Goal: Task Accomplishment & Management: Manage account settings

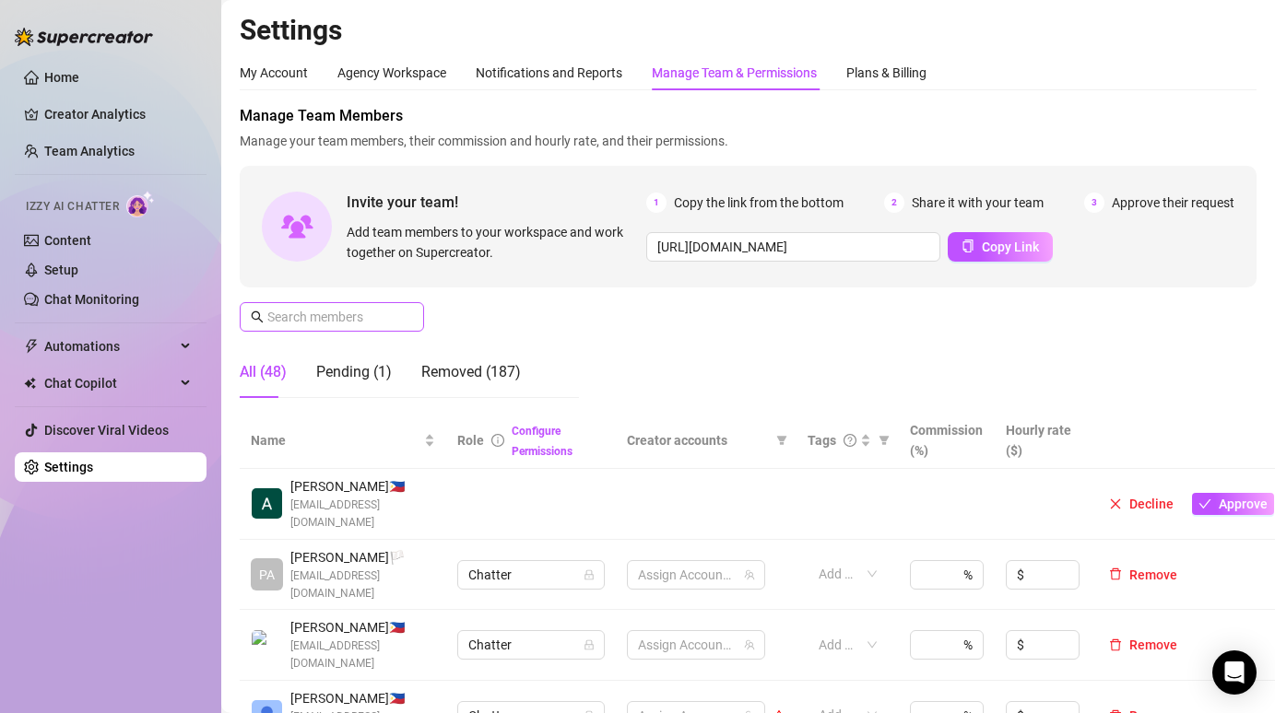
click at [365, 302] on span at bounding box center [332, 316] width 184 height 29
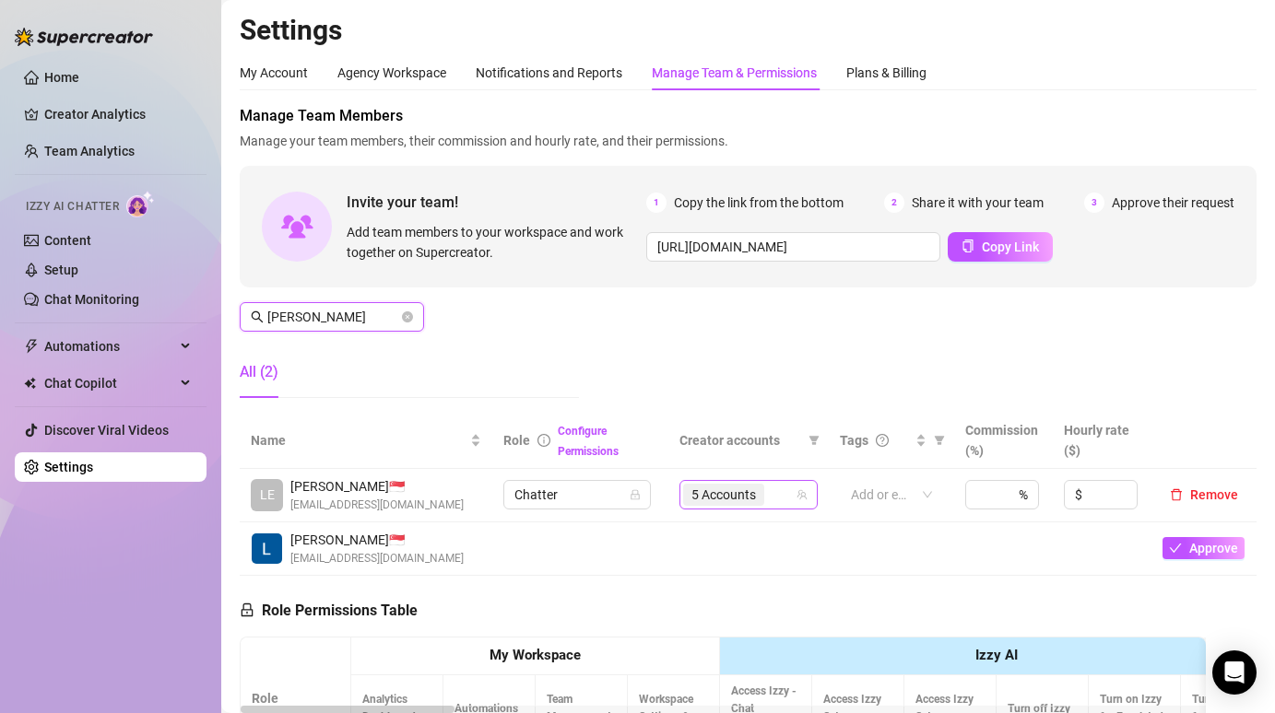
click at [780, 488] on div "5 Accounts" at bounding box center [739, 495] width 112 height 26
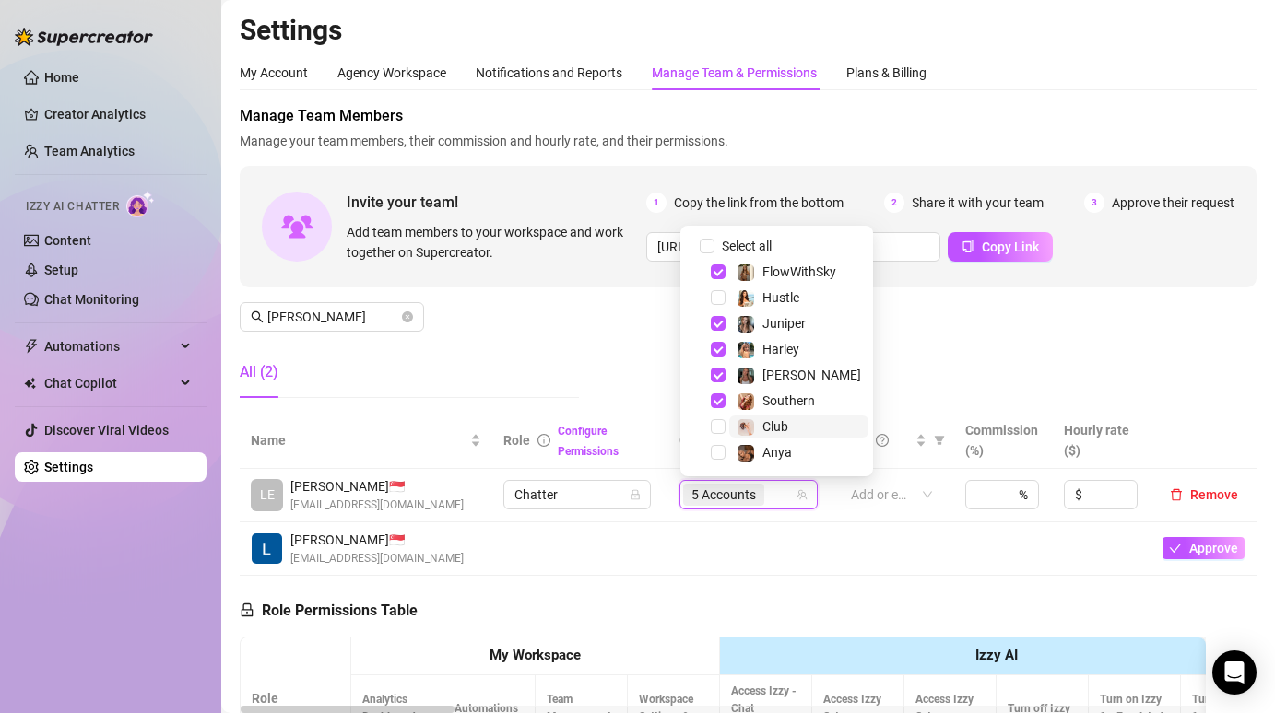
click at [753, 434] on span at bounding box center [745, 427] width 18 height 18
click at [753, 460] on span at bounding box center [745, 453] width 18 height 18
click at [963, 335] on div "Manage Team Members Manage your team members, their commission and hourly rate,…" at bounding box center [748, 259] width 1017 height 308
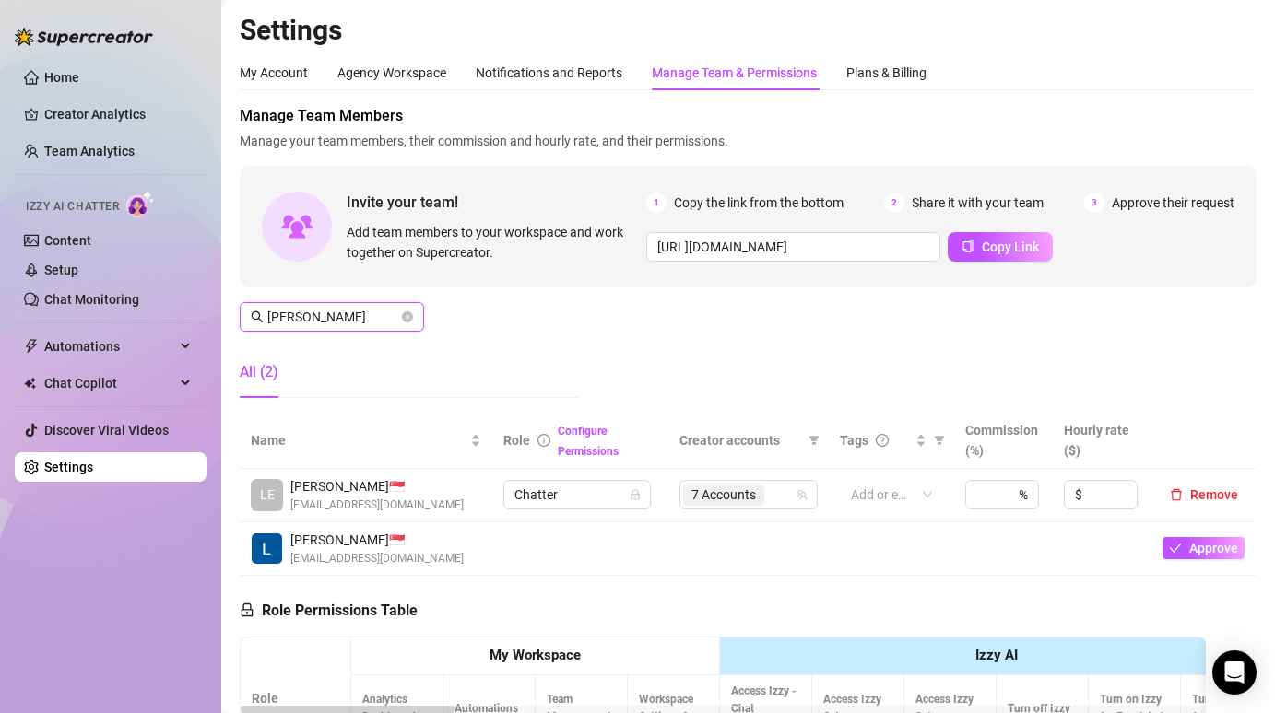
drag, startPoint x: 349, startPoint y: 323, endPoint x: 117, endPoint y: 322, distance: 232.3
click at [117, 323] on div "Home Creator Analytics Team Analytics Izzy AI Chatter Content Setup Chat Monito…" at bounding box center [637, 356] width 1275 height 713
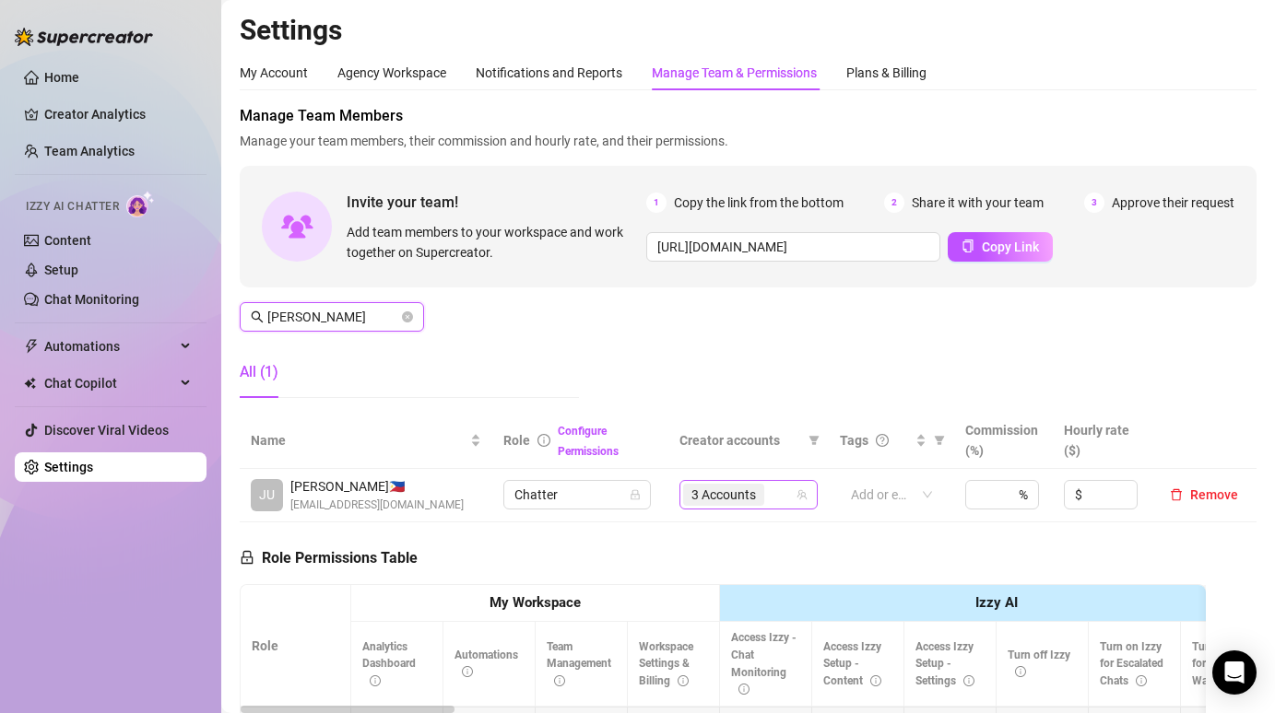
click at [785, 485] on div "3 Accounts" at bounding box center [739, 495] width 112 height 26
type input "[PERSON_NAME]"
click at [970, 359] on div "Manage Team Members Manage your team members, their commission and hourly rate,…" at bounding box center [748, 259] width 1017 height 308
